Goal: Register for event/course

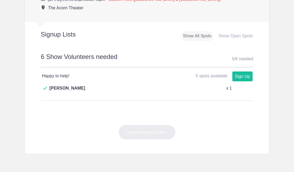
scroll to position [240, 0]
click at [241, 75] on link "Sign Up" at bounding box center [242, 76] width 21 height 10
type input "1"
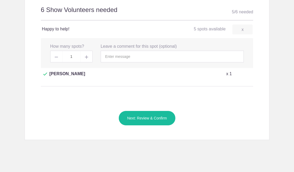
scroll to position [293, 0]
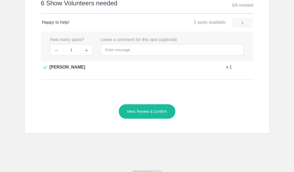
click at [143, 106] on button "Next: Review & Confirm" at bounding box center [146, 111] width 57 height 15
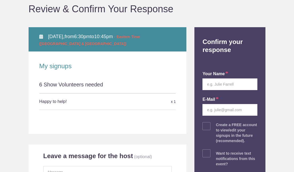
scroll to position [80, 0]
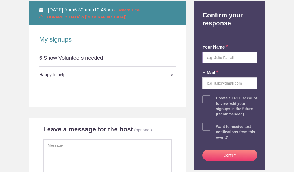
click at [212, 57] on input "text" at bounding box center [229, 58] width 55 height 12
type input "Chuck White"
type input "chuckwhi@comcast.net"
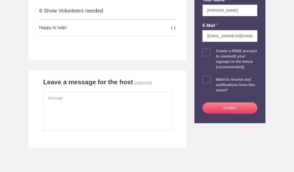
scroll to position [133, 0]
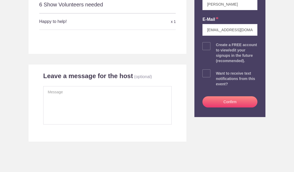
click at [205, 74] on span at bounding box center [206, 73] width 8 height 8
click at [217, 74] on input "checkbox" at bounding box center [244, 71] width 55 height 3
checkbox input "true"
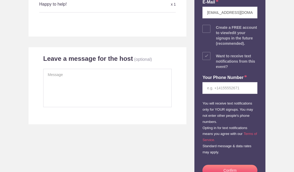
scroll to position [160, 0]
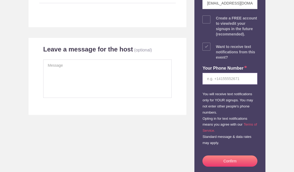
click at [210, 81] on input "tel" at bounding box center [229, 79] width 55 height 12
type input "2193934590"
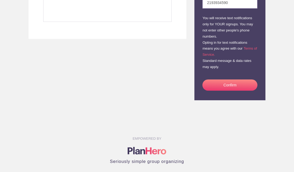
scroll to position [240, 0]
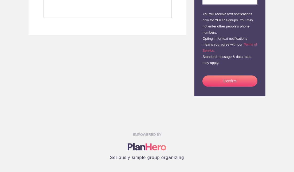
click at [226, 81] on button "Confirm" at bounding box center [229, 80] width 55 height 11
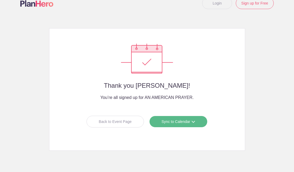
scroll to position [24, 0]
